Goal: Task Accomplishment & Management: Manage account settings

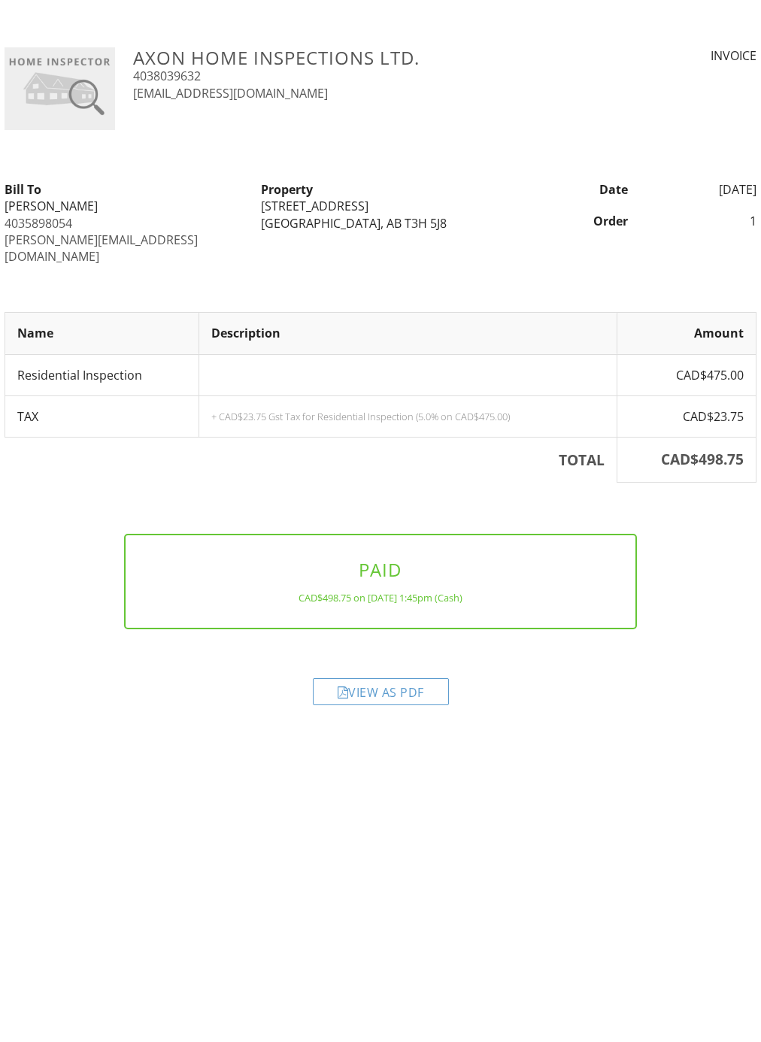
click at [32, 222] on link "4035898054" at bounding box center [39, 223] width 68 height 17
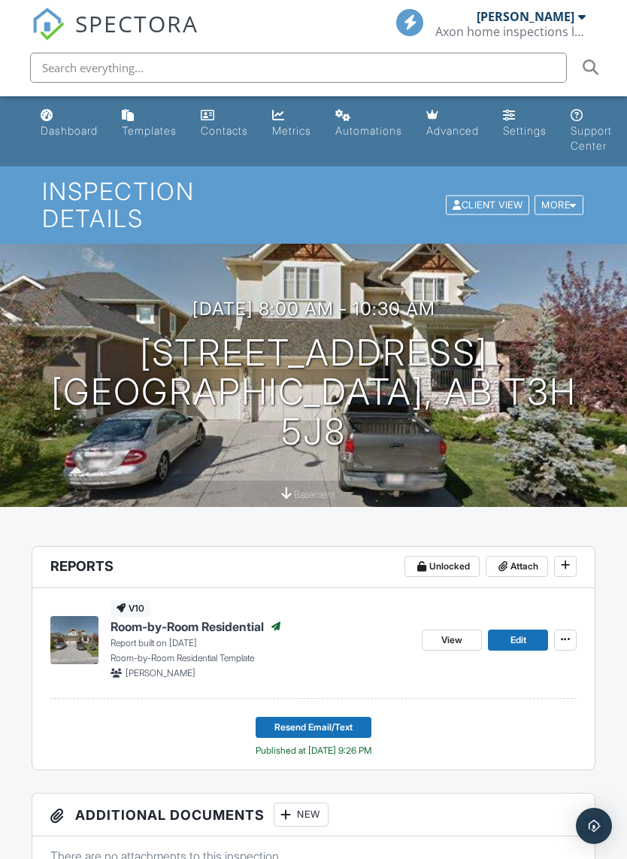
click at [480, 195] on div "Client View" at bounding box center [487, 205] width 83 height 20
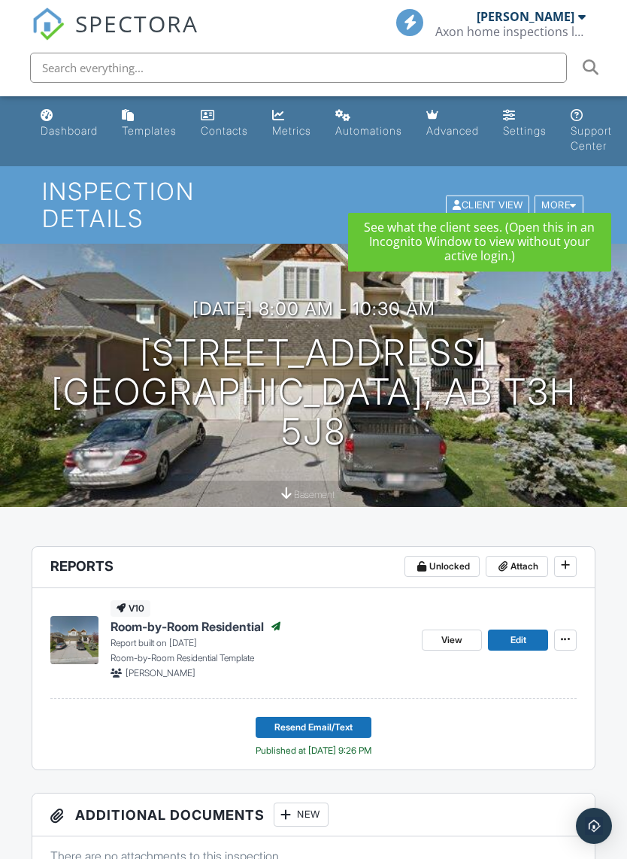
click at [574, 200] on div at bounding box center [573, 205] width 7 height 10
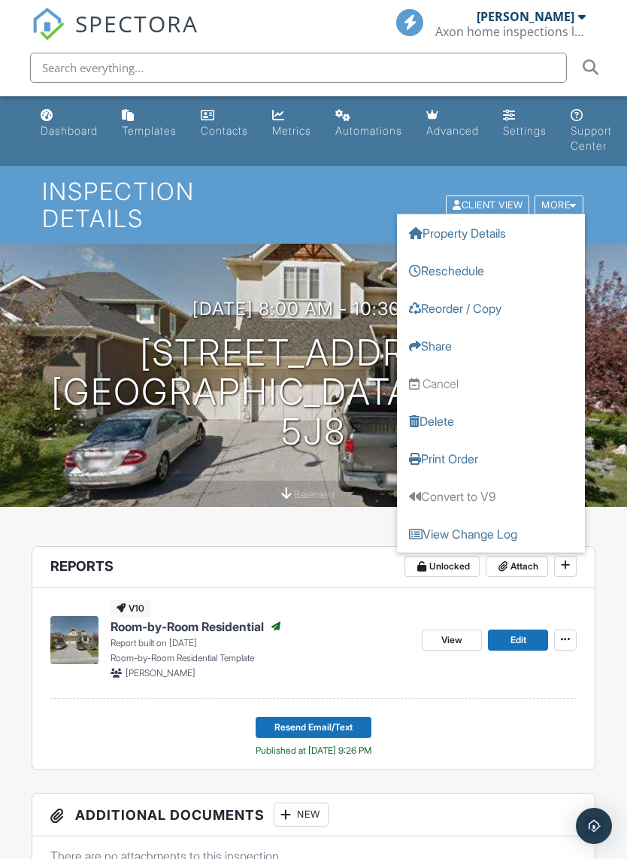
click at [464, 521] on link "View Change Log" at bounding box center [491, 533] width 188 height 38
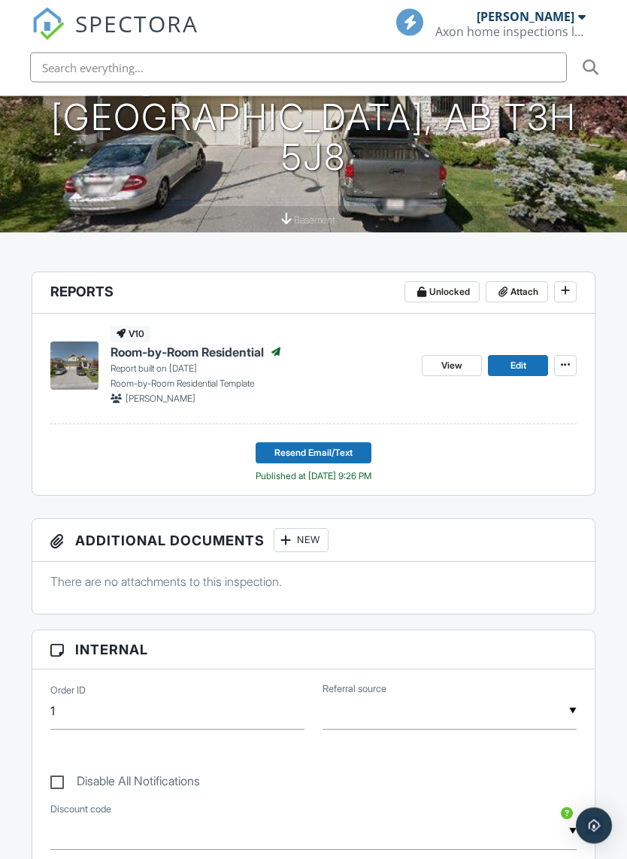
scroll to position [180, 0]
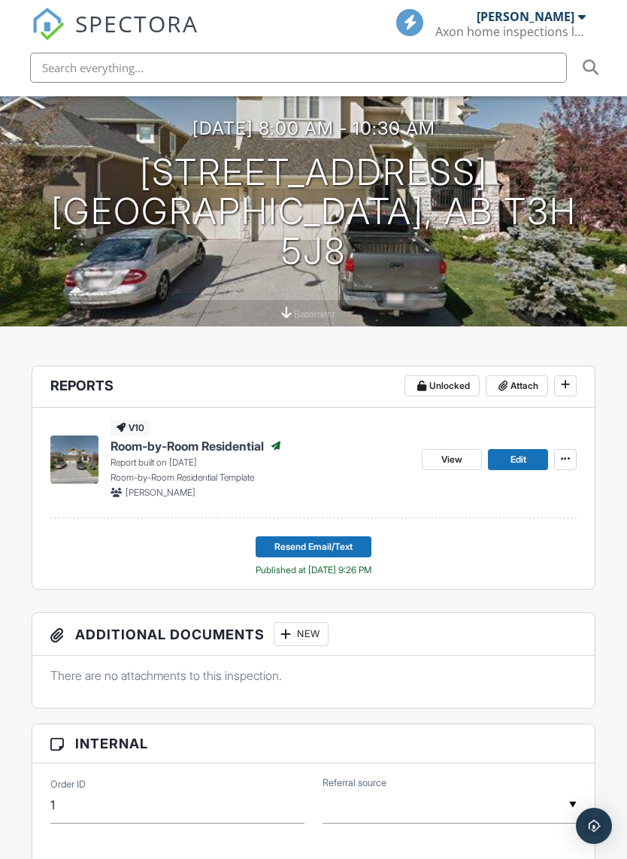
click at [317, 539] on span "Resend Email/Text" at bounding box center [313, 546] width 78 height 15
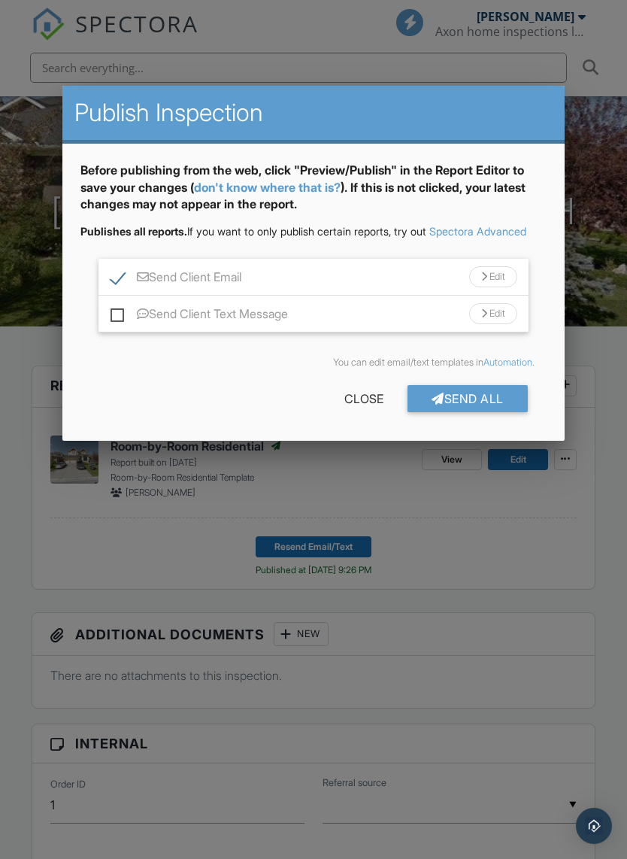
click at [498, 287] on div "Edit" at bounding box center [493, 276] width 48 height 21
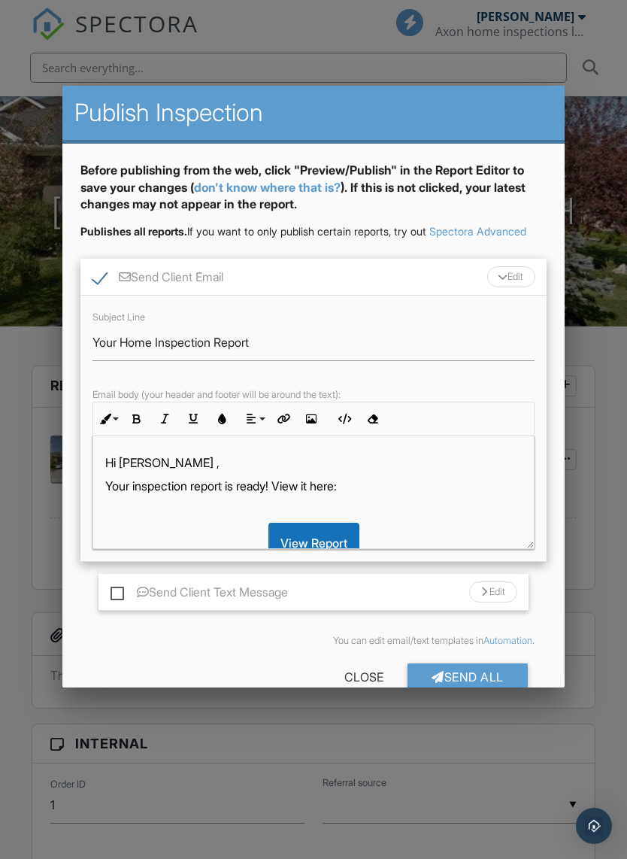
scroll to position [0, 0]
click at [514, 287] on div "Edit" at bounding box center [511, 276] width 48 height 21
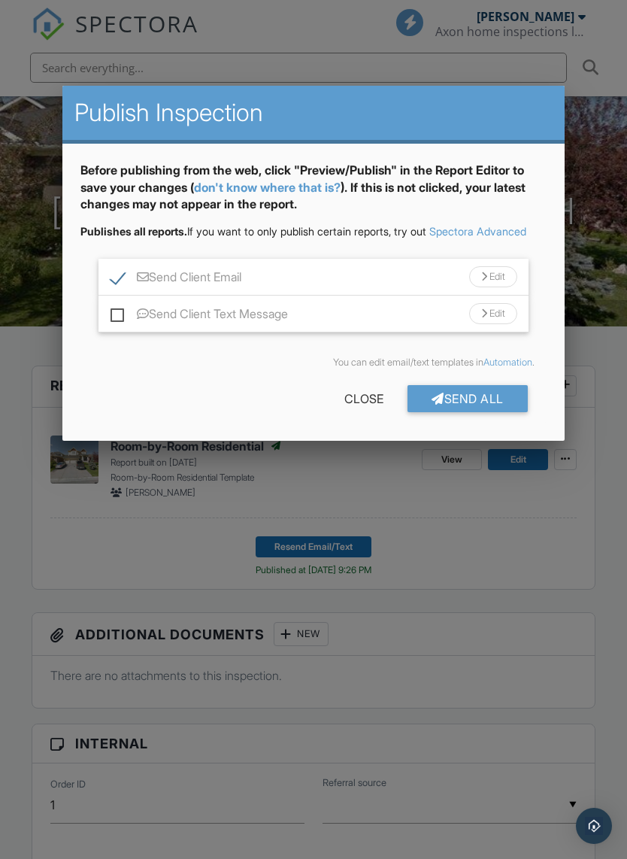
click at [117, 326] on label "Send Client Text Message" at bounding box center [199, 316] width 177 height 19
click at [117, 311] on input "Send Client Text Message" at bounding box center [116, 307] width 10 height 10
checkbox input "true"
click at [129, 289] on label "Send Client Email" at bounding box center [176, 279] width 131 height 19
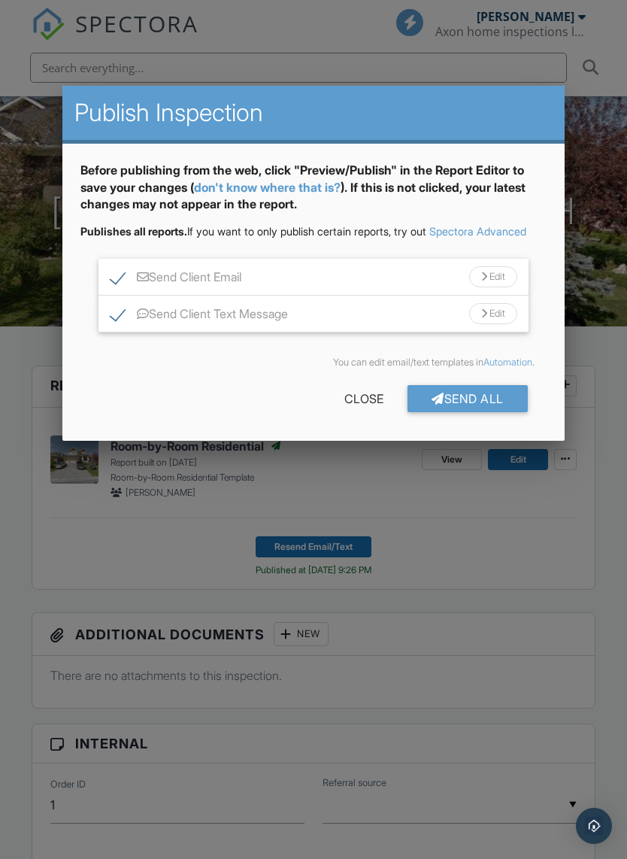
checkbox input "false"
click at [496, 324] on div "Edit" at bounding box center [493, 313] width 48 height 21
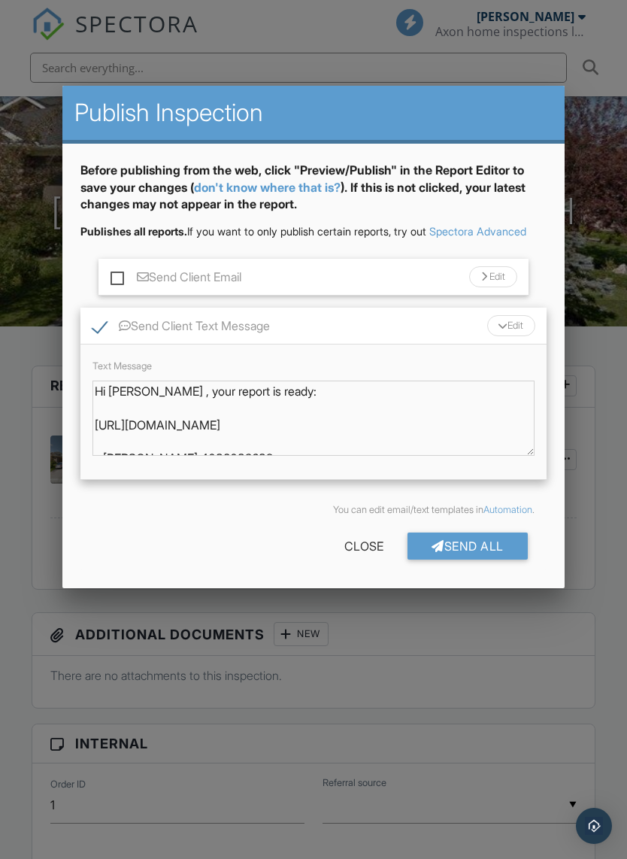
click at [514, 336] on div "Edit" at bounding box center [511, 325] width 48 height 21
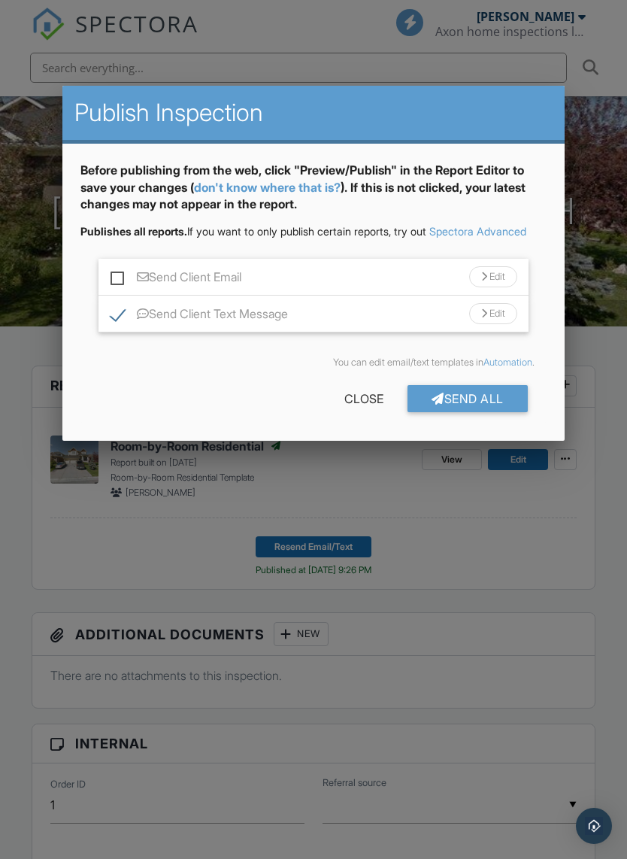
click at [473, 412] on div "Send All" at bounding box center [468, 398] width 120 height 27
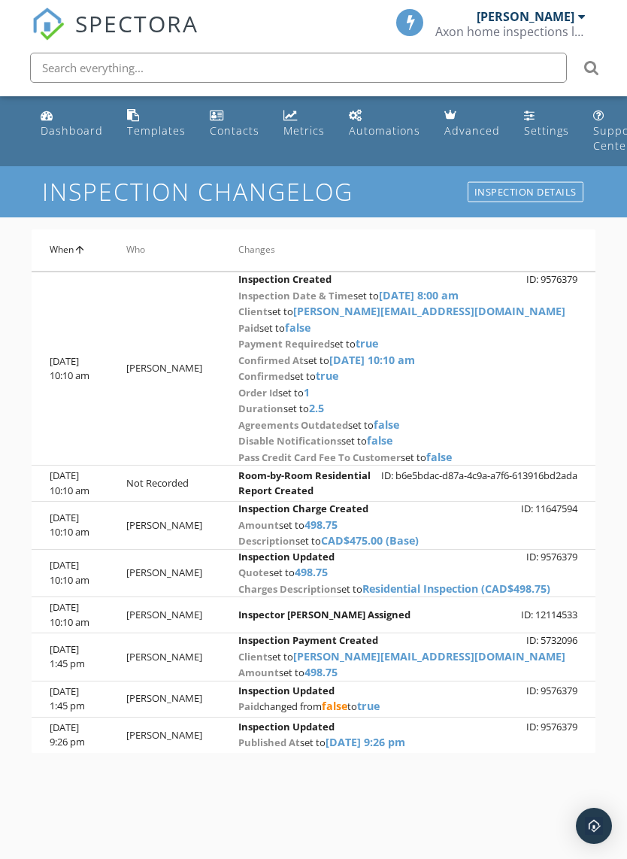
click at [341, 650] on span "[PERSON_NAME][EMAIL_ADDRESS][DOMAIN_NAME]" at bounding box center [429, 656] width 272 height 14
click at [339, 311] on span "[PERSON_NAME][EMAIL_ADDRESS][DOMAIN_NAME]" at bounding box center [429, 311] width 272 height 14
click at [473, 330] on div "paid set to false" at bounding box center [407, 328] width 339 height 17
click at [247, 247] on th "Changes" at bounding box center [407, 250] width 375 height 42
click at [189, 71] on input "text" at bounding box center [298, 68] width 537 height 30
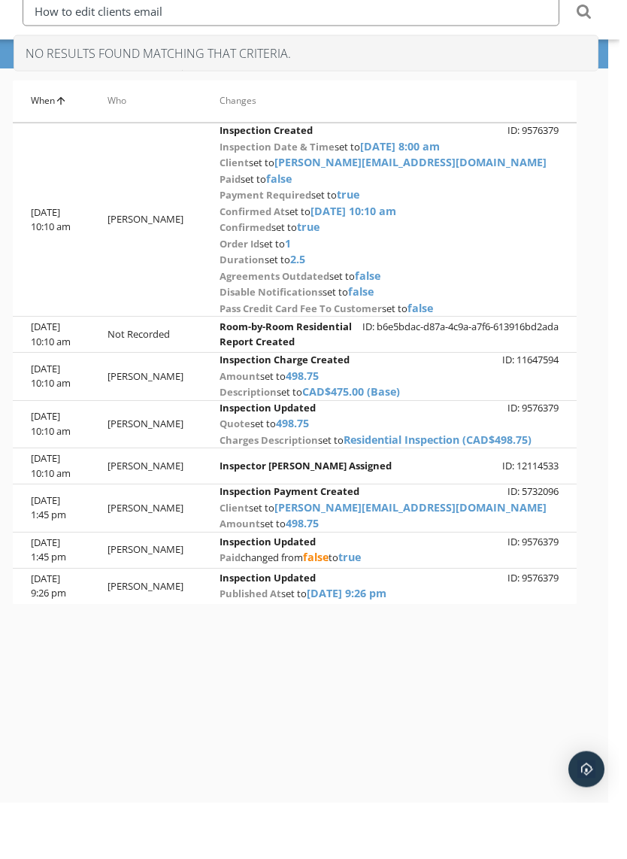
scroll to position [0, 11]
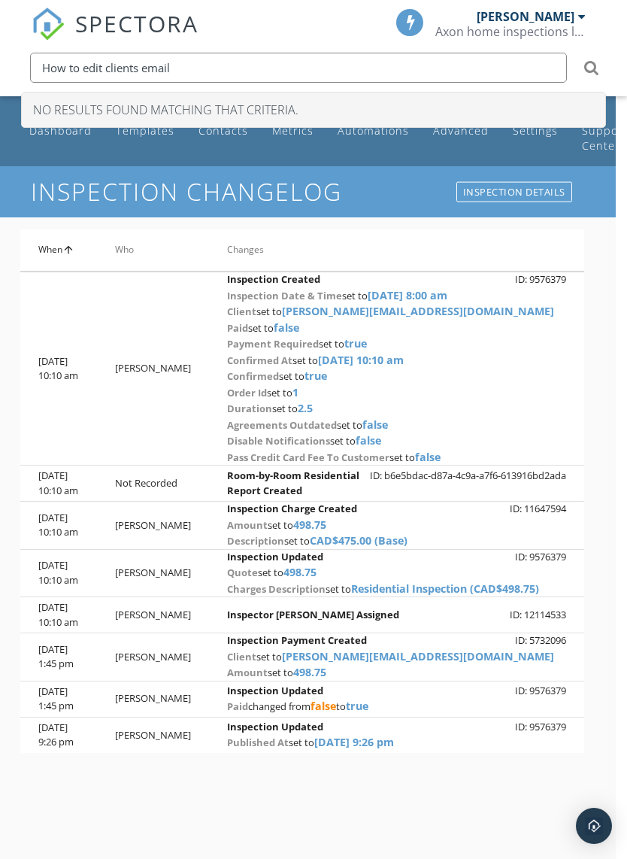
type input "How to edit clients email"
click at [595, 68] on icon at bounding box center [591, 68] width 14 height 48
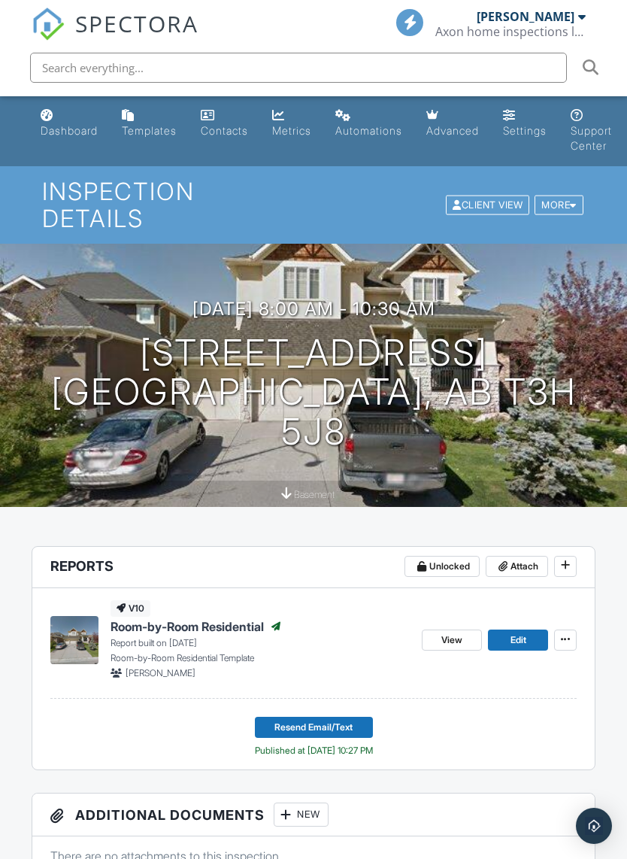
scroll to position [180, 0]
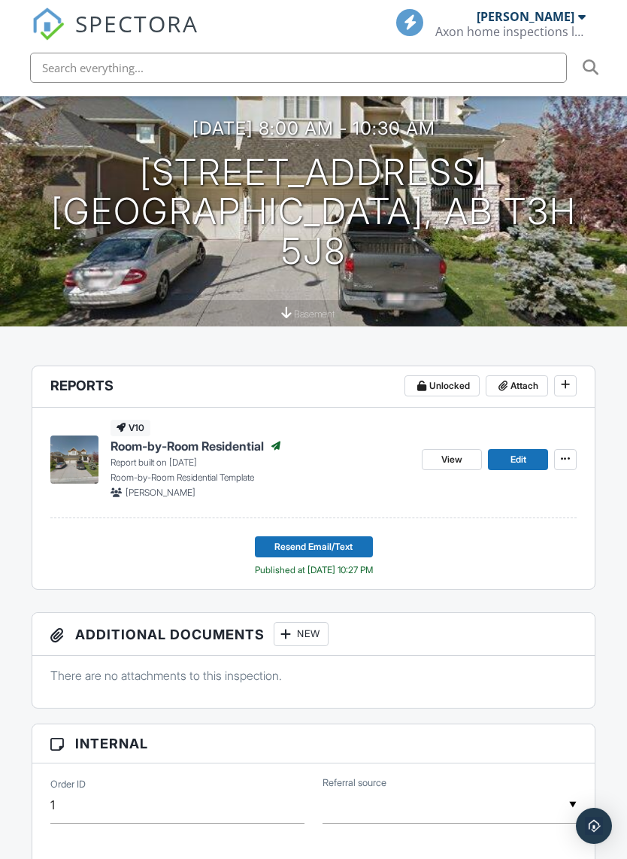
click at [317, 308] on span "basement" at bounding box center [314, 313] width 41 height 11
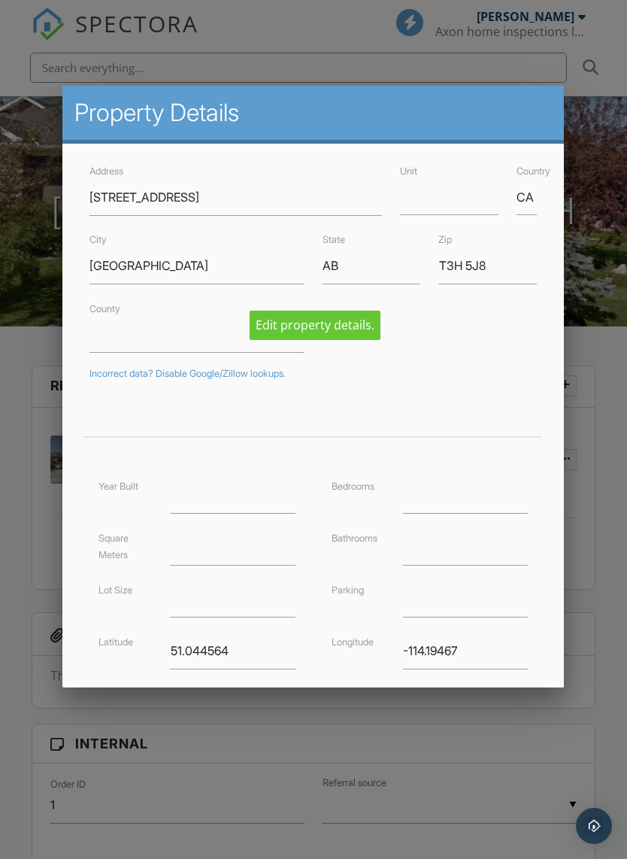
click at [314, 277] on div "State AB" at bounding box center [372, 257] width 117 height 53
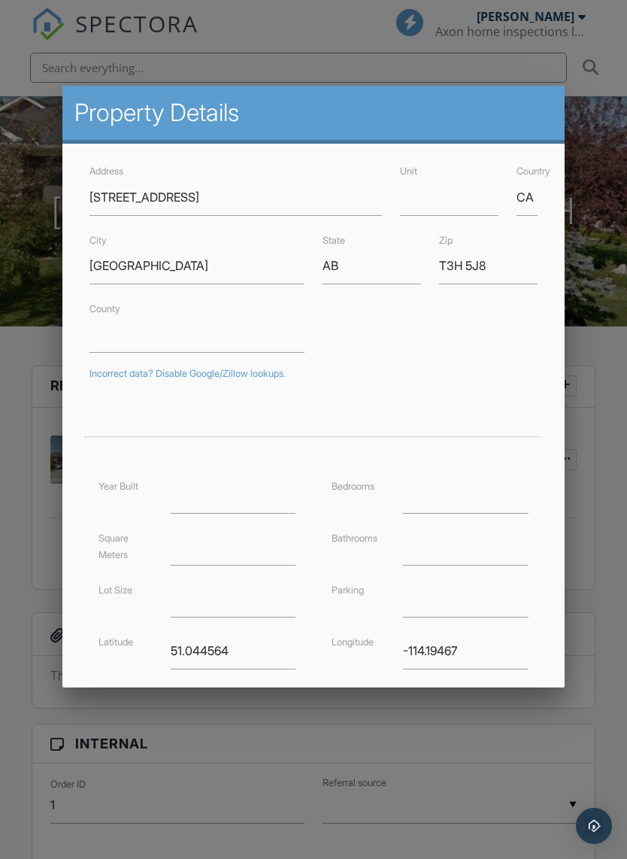
scroll to position [0, 0]
click at [594, 213] on div at bounding box center [313, 462] width 627 height 1074
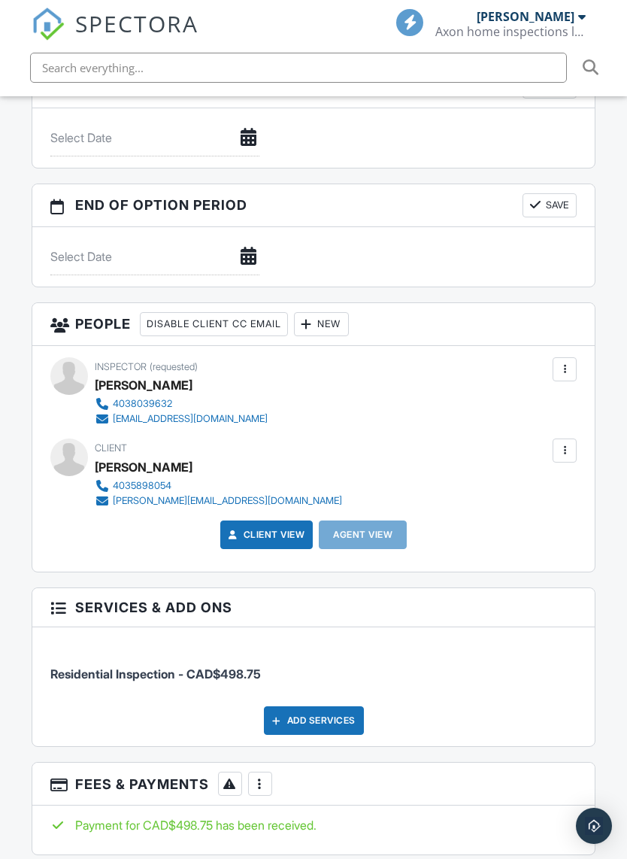
scroll to position [1532, 0]
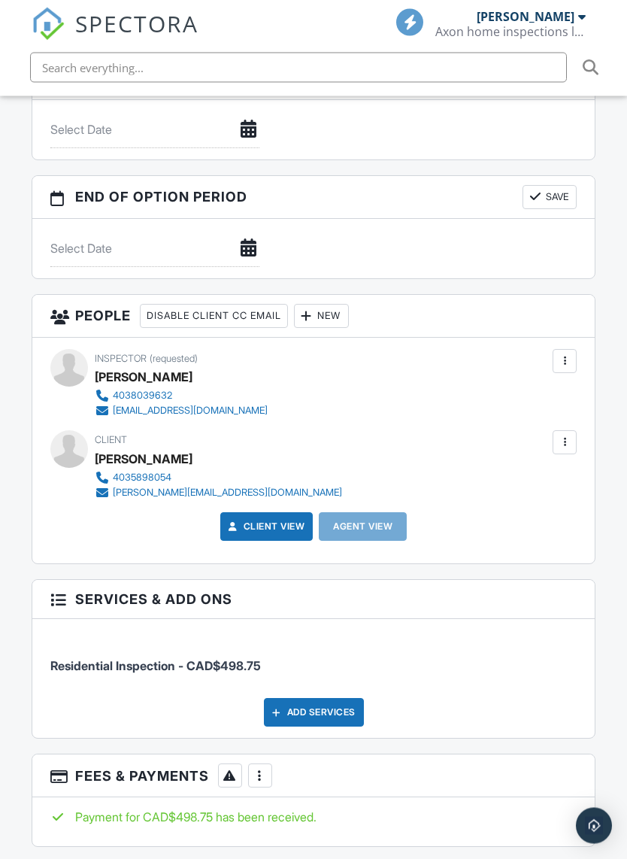
click at [274, 520] on link "Client View" at bounding box center [266, 527] width 80 height 15
